Goal: Check status

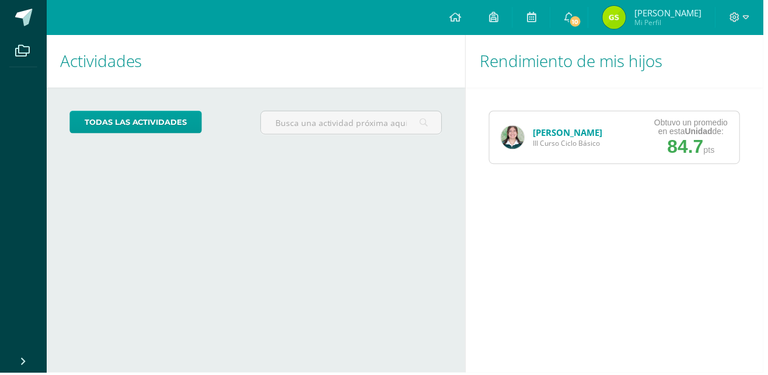
click at [554, 120] on div "Sophie Morales III Curso Ciclo Básico" at bounding box center [554, 138] width 125 height 53
click at [551, 138] on link "[PERSON_NAME]" at bounding box center [570, 134] width 69 height 12
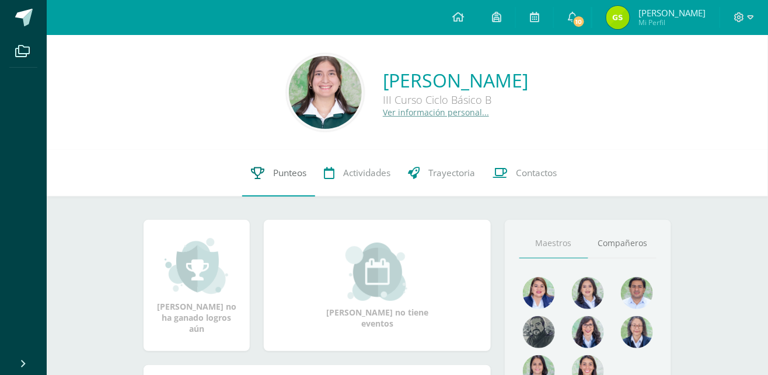
click at [279, 181] on link "Punteos" at bounding box center [278, 173] width 73 height 47
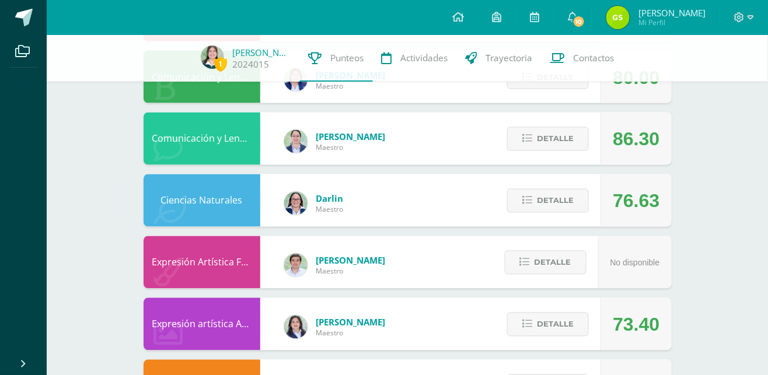
scroll to position [566, 0]
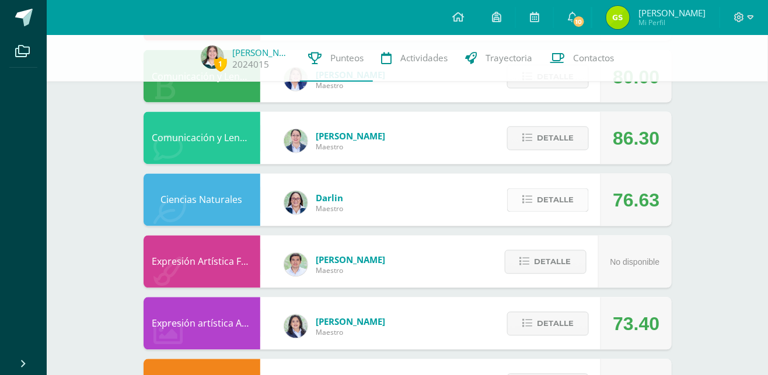
click at [540, 202] on span "Detalle" at bounding box center [555, 201] width 37 height 22
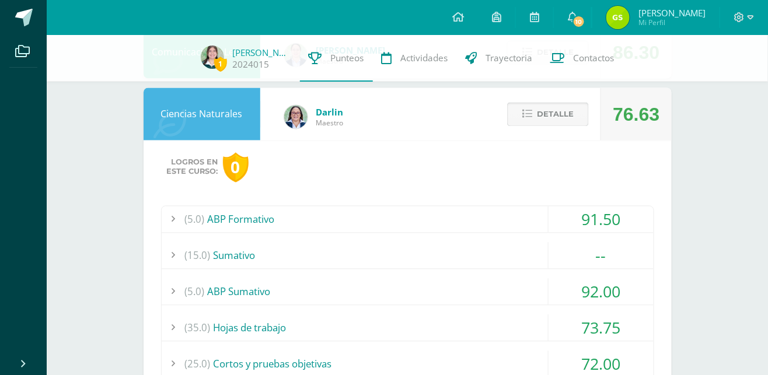
scroll to position [652, 0]
